Goal: Task Accomplishment & Management: Manage account settings

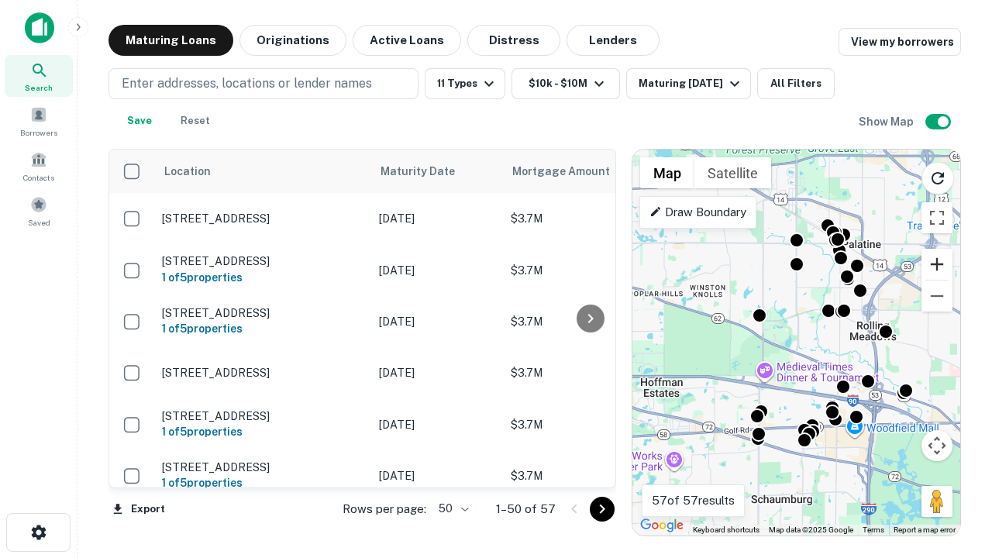
click at [937, 264] on button "Zoom in" at bounding box center [936, 264] width 31 height 31
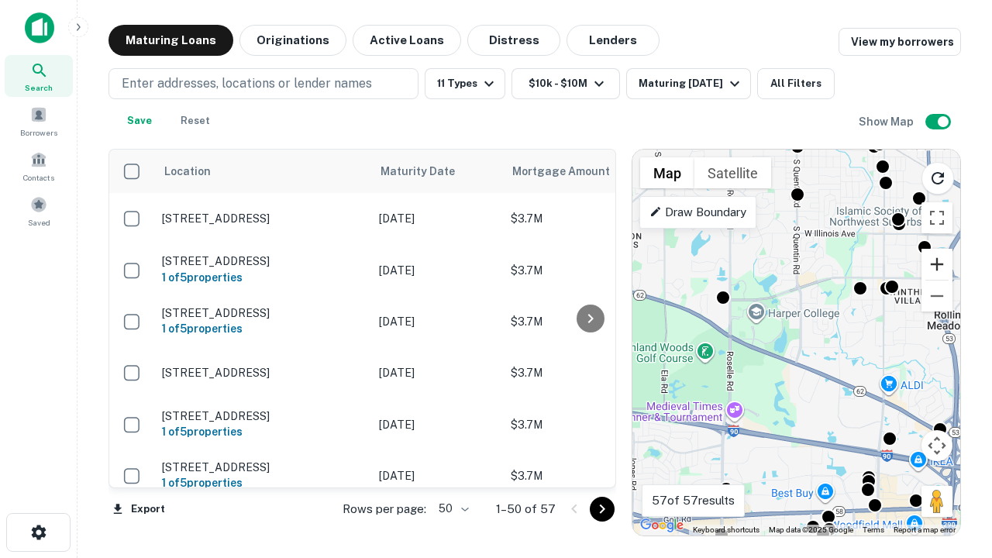
click at [937, 264] on button "Zoom in" at bounding box center [936, 264] width 31 height 31
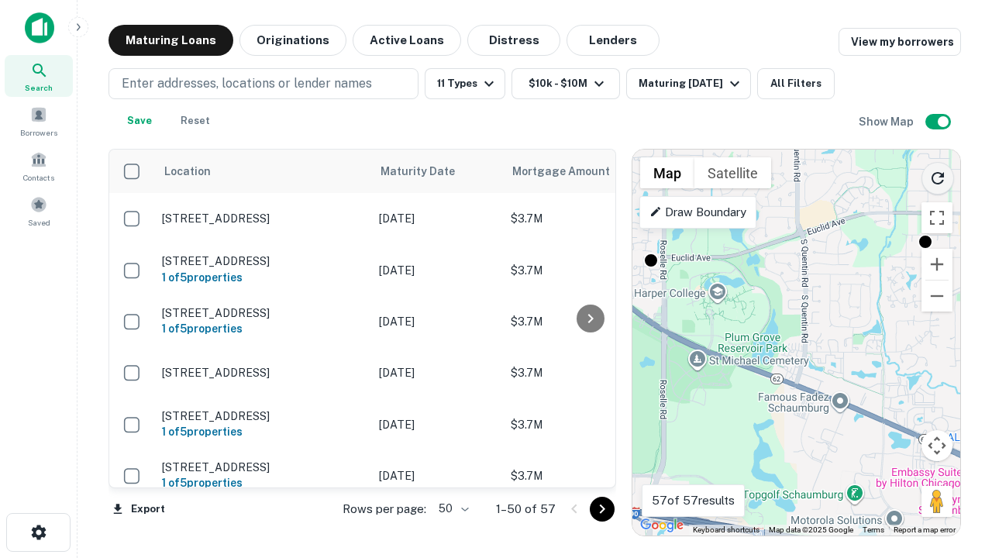
click at [938, 175] on icon "Reload search area" at bounding box center [937, 178] width 19 height 19
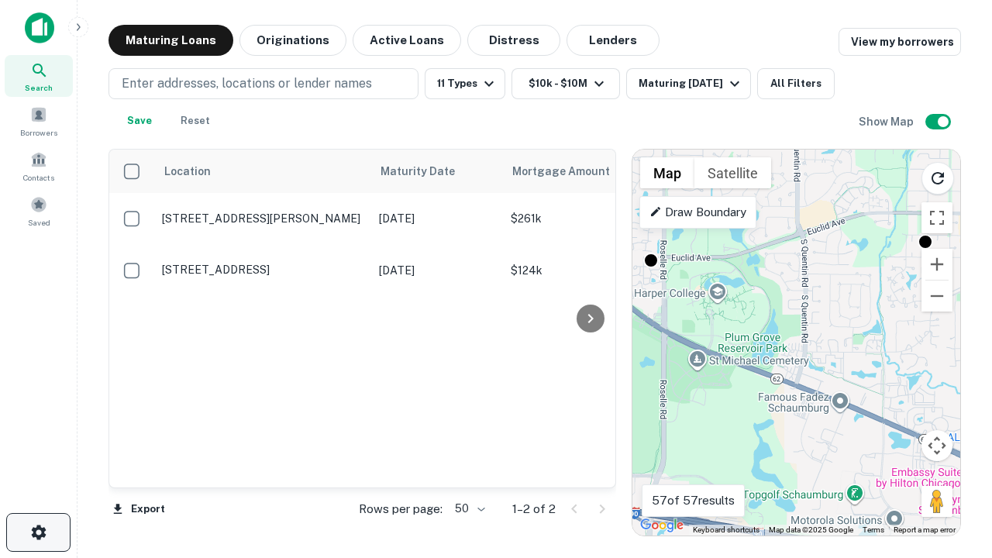
click at [38, 532] on icon "button" at bounding box center [38, 532] width 19 height 19
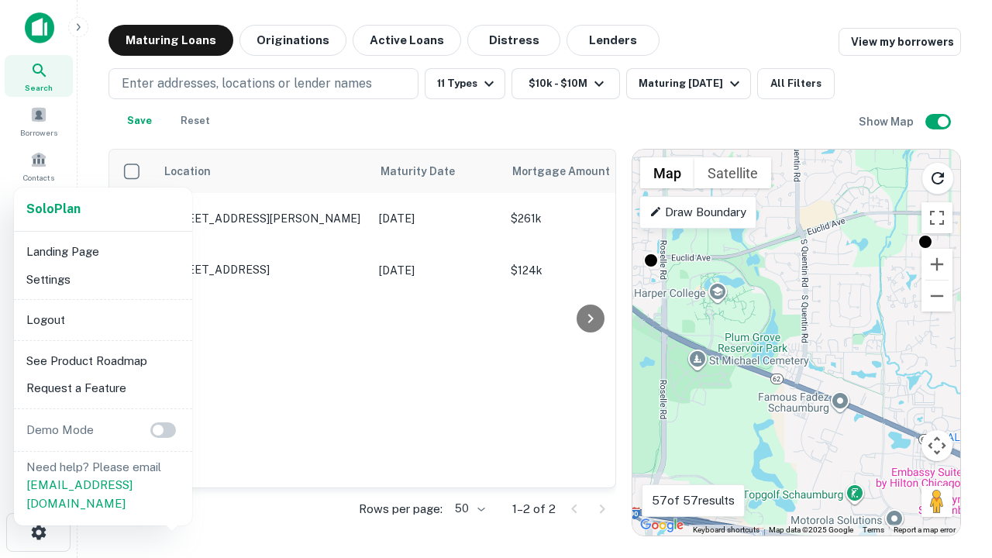
click at [102, 319] on li "Logout" at bounding box center [103, 320] width 166 height 28
